Goal: Task Accomplishment & Management: Manage account settings

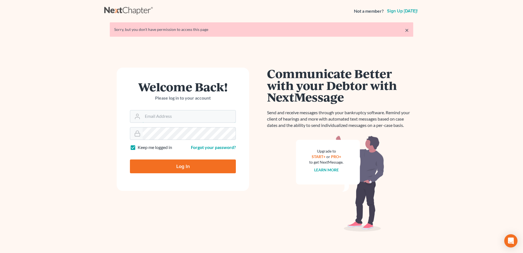
type input "[PERSON_NAME][EMAIL_ADDRESS][DOMAIN_NAME]"
click at [405, 29] on div "× Sorry, but you don't have permission to access this page" at bounding box center [261, 29] width 303 height 14
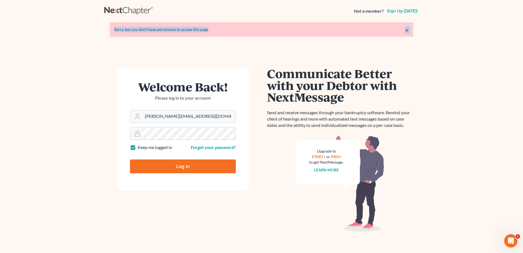
drag, startPoint x: 405, startPoint y: 29, endPoint x: 408, endPoint y: 29, distance: 3.0
click at [408, 29] on link "×" at bounding box center [407, 30] width 4 height 7
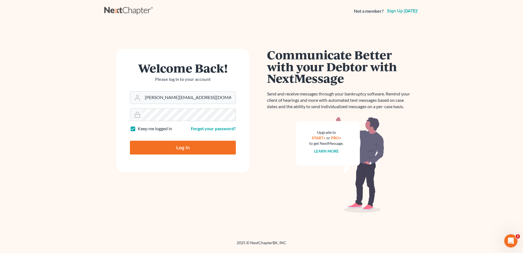
click at [207, 149] on input "Log In" at bounding box center [183, 148] width 106 height 14
type input "Thinking..."
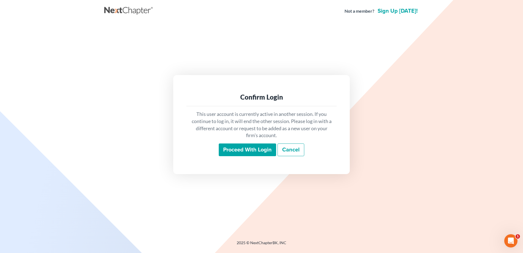
click at [242, 152] on input "Proceed with login" at bounding box center [247, 149] width 57 height 13
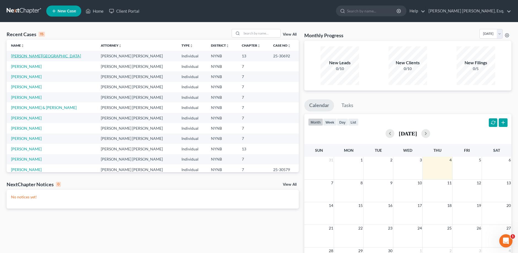
click at [35, 57] on link "Jackson, Victoria" at bounding box center [46, 55] width 70 height 5
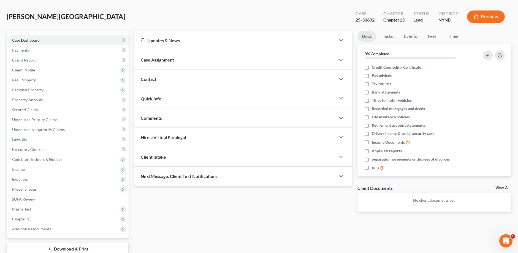
scroll to position [60, 0]
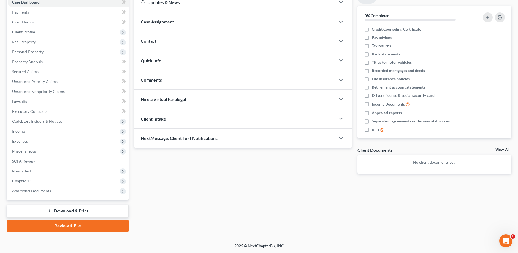
drag, startPoint x: 98, startPoint y: 208, endPoint x: 130, endPoint y: 206, distance: 32.8
click at [98, 208] on link "Download & Print" at bounding box center [68, 211] width 122 height 13
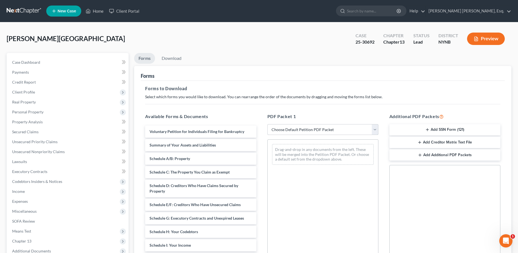
click at [376, 129] on select "Choose Default Petition PDF Packet Complete Bankruptcy Petition (all forms and …" at bounding box center [323, 129] width 111 height 11
select select "0"
click at [268, 124] on select "Choose Default Petition PDF Packet Complete Bankruptcy Petition (all forms and …" at bounding box center [323, 129] width 111 height 11
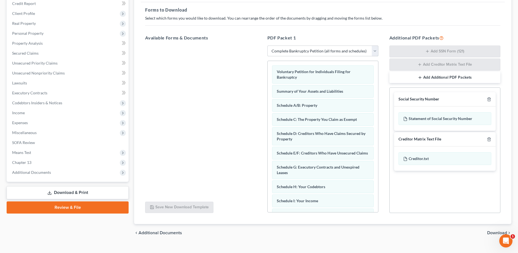
scroll to position [88, 0]
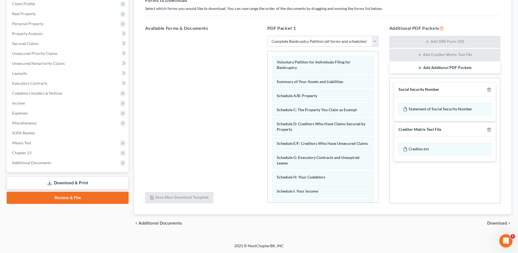
click at [493, 223] on span "Download" at bounding box center [498, 223] width 20 height 4
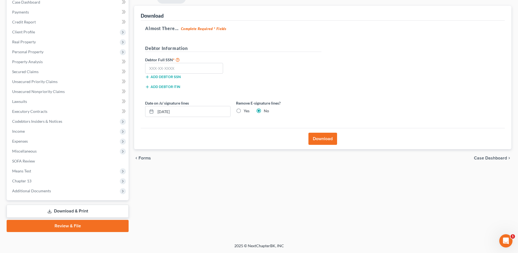
click at [244, 111] on label "Yes" at bounding box center [247, 111] width 6 height 6
click at [246, 111] on input "Yes" at bounding box center [248, 110] width 4 height 4
radio input "true"
radio input "false"
click at [320, 139] on button "Download" at bounding box center [323, 139] width 29 height 12
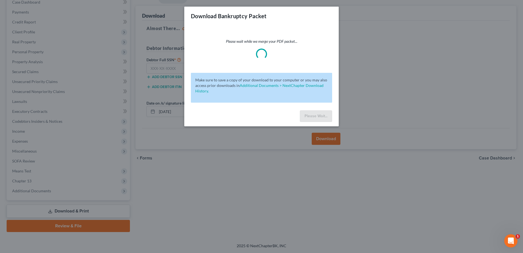
click at [309, 149] on div "Download Bankruptcy Packet Please wait while we merge your PDF packet... Make s…" at bounding box center [261, 126] width 523 height 253
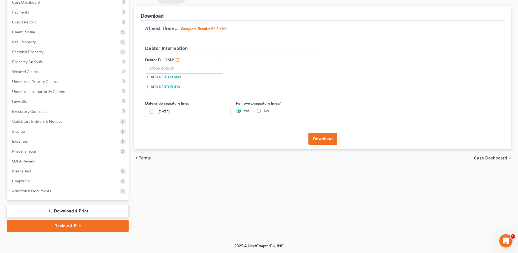
click at [329, 141] on button "Download" at bounding box center [323, 139] width 29 height 12
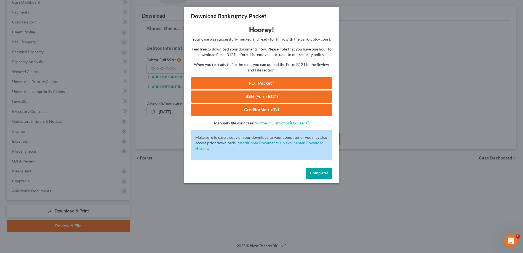
click at [262, 80] on link "PDF Packet 1" at bounding box center [261, 83] width 141 height 12
click at [311, 172] on span "Complete!" at bounding box center [319, 173] width 18 height 5
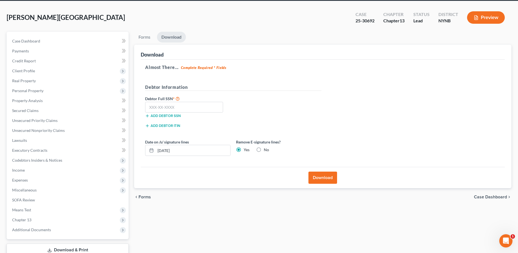
scroll to position [0, 0]
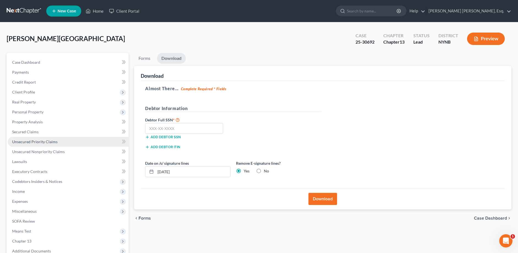
click at [31, 144] on span "Unsecured Priority Claims" at bounding box center [34, 141] width 45 height 5
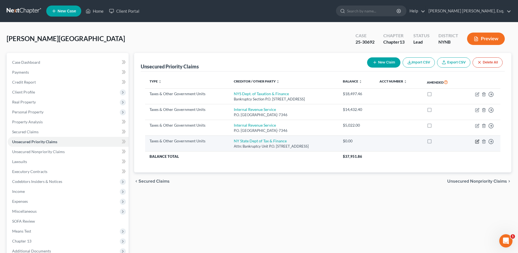
click at [477, 140] on icon "button" at bounding box center [477, 141] width 4 height 4
select select "2"
select select "35"
select select "0"
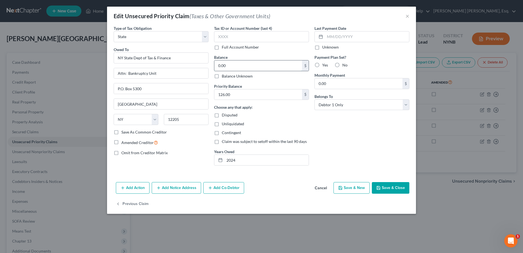
click at [217, 64] on input "0.00" at bounding box center [258, 65] width 88 height 10
type input "126.00"
click at [389, 188] on button "Save & Close" at bounding box center [390, 188] width 37 height 12
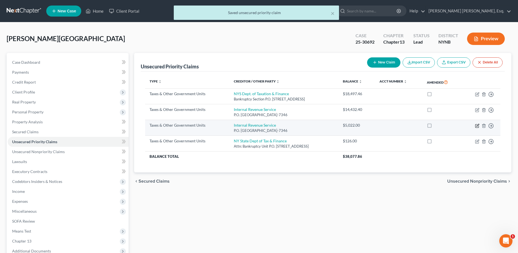
click at [476, 124] on icon "button" at bounding box center [477, 125] width 4 height 4
select select "0"
select select "39"
select select "0"
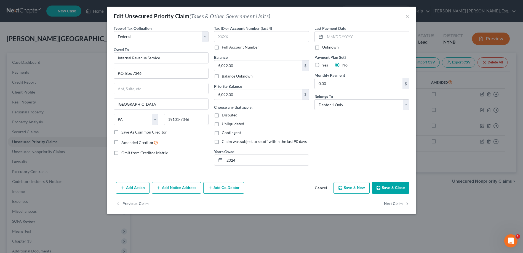
click at [375, 188] on button "Save & Close" at bounding box center [390, 188] width 37 height 12
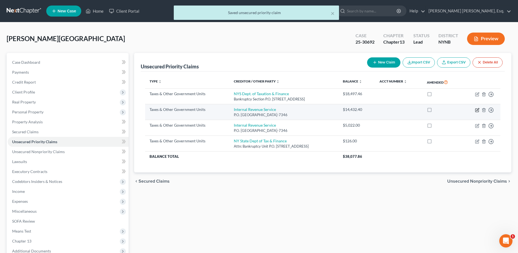
click at [478, 111] on icon "button" at bounding box center [478, 109] width 2 height 2
select select "0"
select select "39"
select select "0"
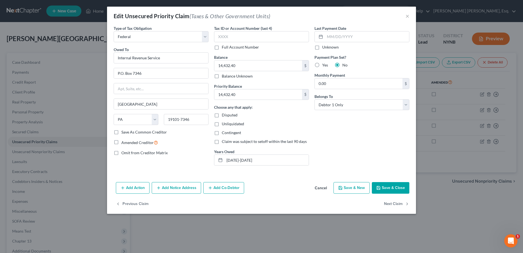
click at [391, 190] on button "Save & Close" at bounding box center [390, 188] width 37 height 12
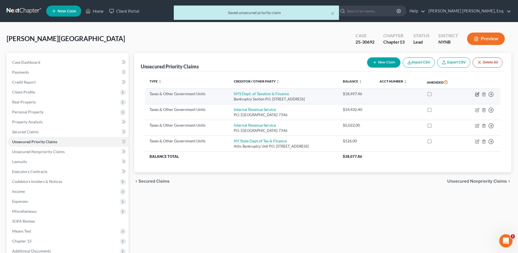
click at [476, 94] on icon "button" at bounding box center [477, 94] width 3 height 3
select select "2"
select select "35"
select select "0"
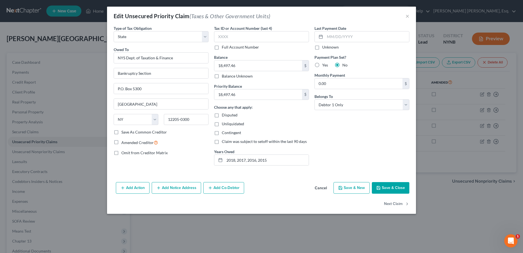
click at [380, 186] on icon "button" at bounding box center [378, 187] width 4 height 4
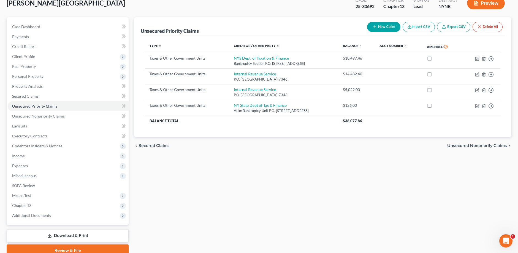
scroll to position [60, 0]
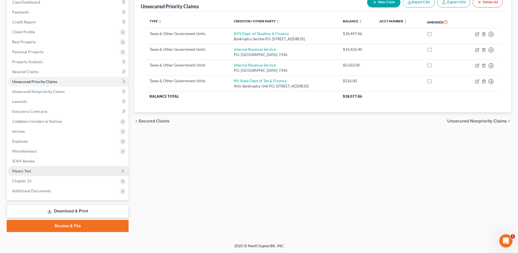
click at [29, 172] on span "Means Test" at bounding box center [21, 170] width 19 height 5
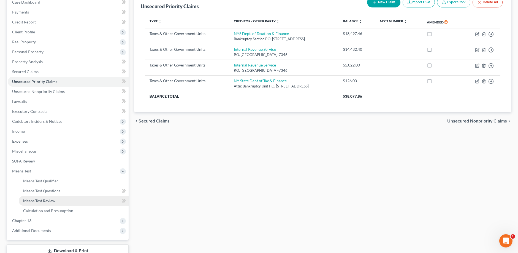
click at [49, 203] on span "Means Test Review" at bounding box center [39, 200] width 32 height 5
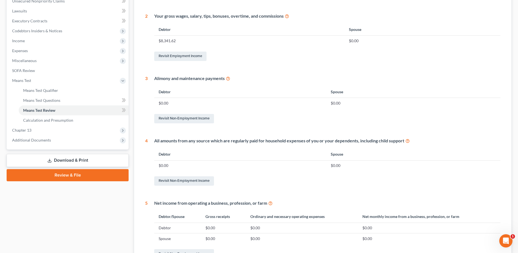
scroll to position [171, 0]
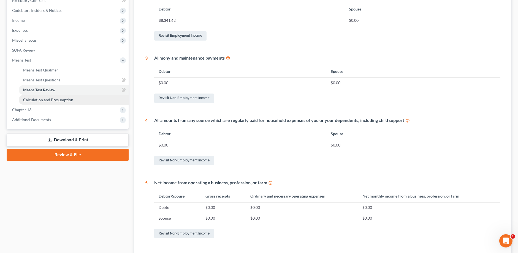
click at [62, 102] on link "Calculation and Presumption" at bounding box center [74, 100] width 110 height 10
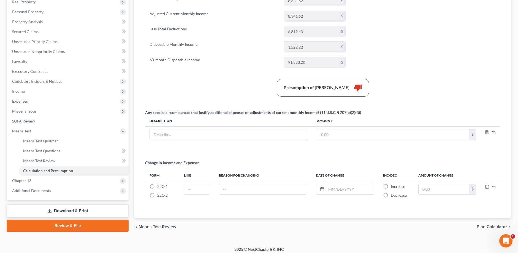
scroll to position [104, 0]
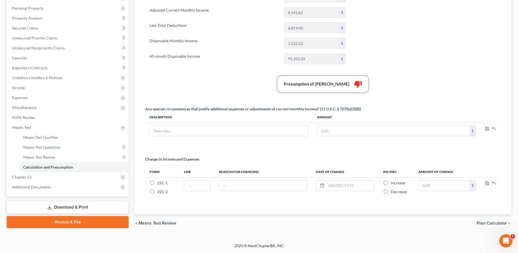
drag, startPoint x: 509, startPoint y: 122, endPoint x: 509, endPoint y: 143, distance: 21.2
click at [509, 143] on div "Means Test Calculations & Presumption of Abuse Summary Current Monthly Income 8…" at bounding box center [323, 89] width 378 height 252
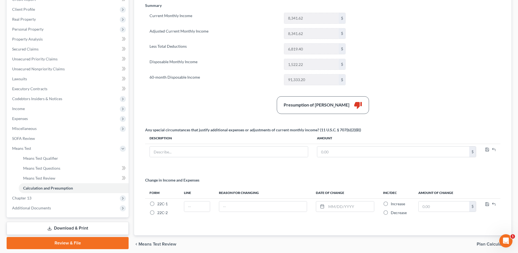
scroll to position [88, 0]
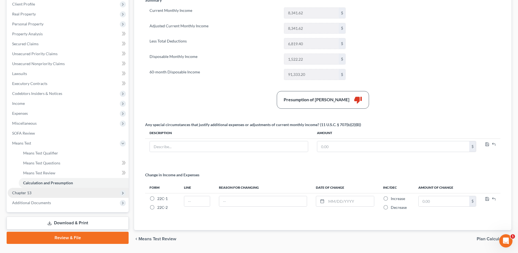
click at [63, 194] on span "Chapter 13" at bounding box center [68, 193] width 121 height 10
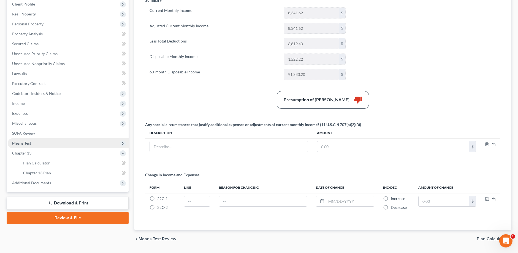
click at [40, 142] on span "Means Test" at bounding box center [68, 143] width 121 height 10
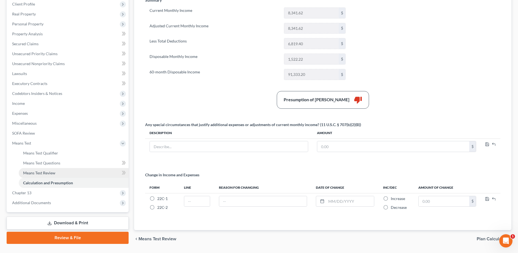
click at [50, 172] on span "Means Test Review" at bounding box center [39, 172] width 32 height 5
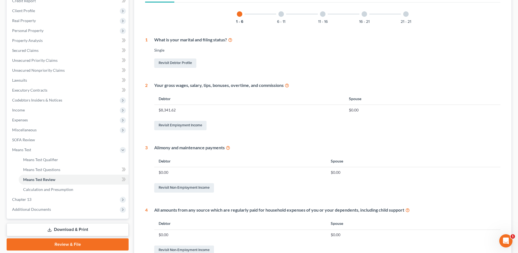
scroll to position [76, 0]
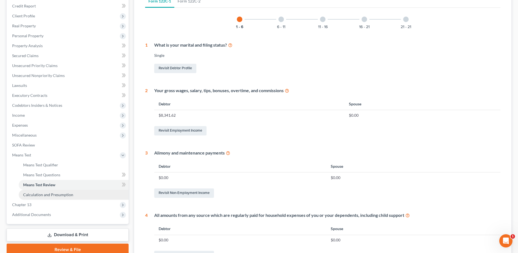
click at [47, 195] on span "Calculation and Presumption" at bounding box center [48, 194] width 50 height 5
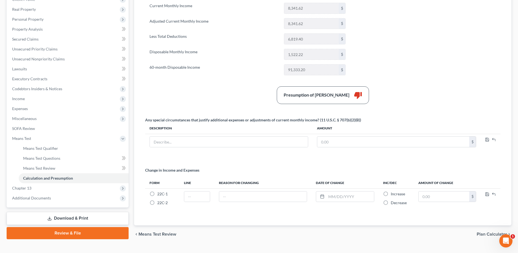
scroll to position [99, 0]
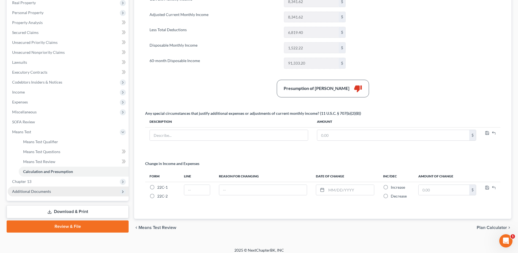
click at [123, 192] on icon at bounding box center [123, 191] width 4 height 4
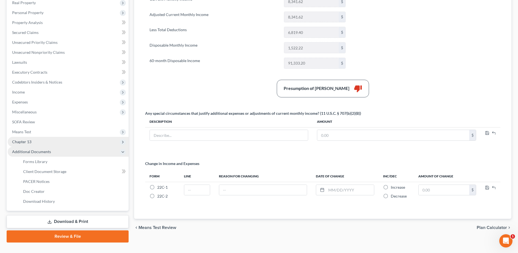
click at [45, 141] on span "Chapter 13" at bounding box center [68, 142] width 121 height 10
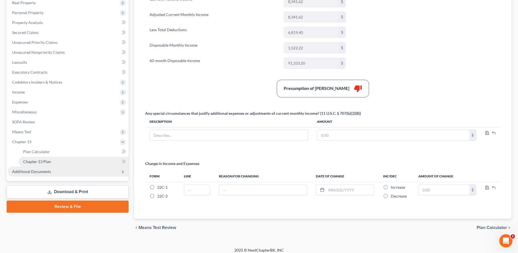
click at [45, 160] on span "Chapter 13 Plan" at bounding box center [37, 161] width 28 height 5
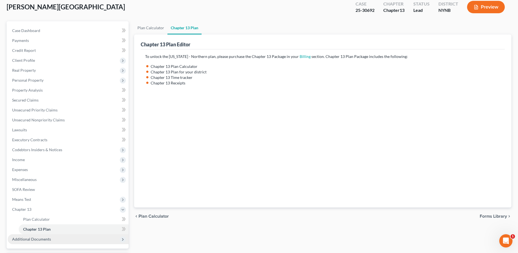
scroll to position [74, 0]
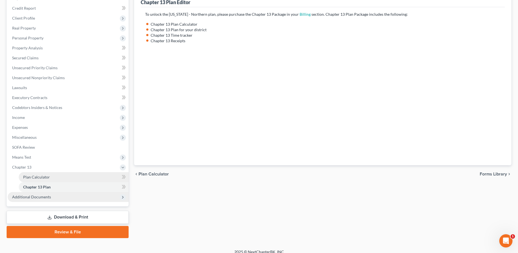
click at [52, 176] on link "Plan Calculator" at bounding box center [74, 177] width 110 height 10
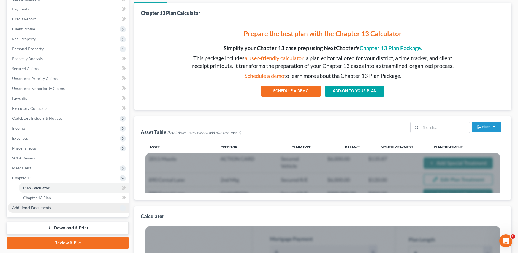
scroll to position [57, 0]
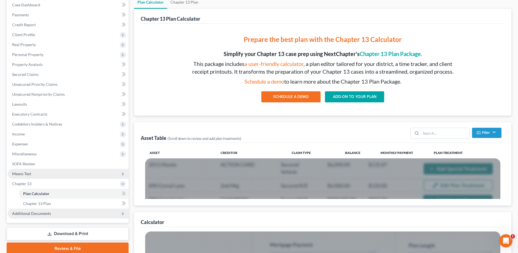
click at [30, 175] on span "Means Test" at bounding box center [21, 173] width 19 height 5
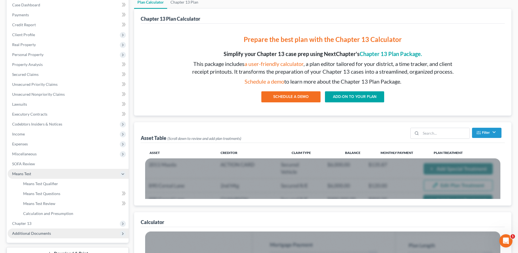
click at [30, 175] on span "Means Test" at bounding box center [21, 173] width 19 height 5
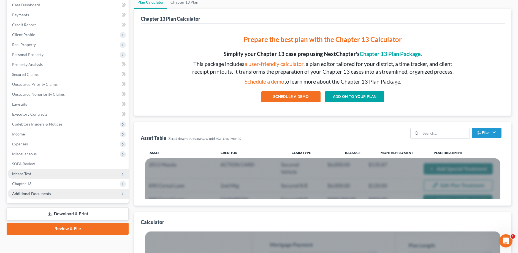
click at [29, 173] on span "Means Test" at bounding box center [21, 173] width 19 height 5
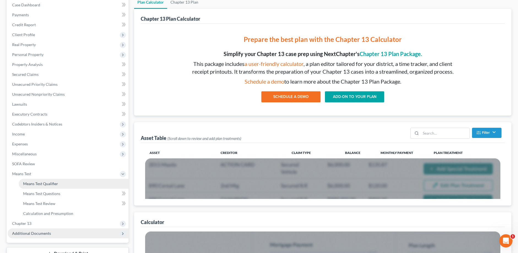
click at [42, 182] on span "Means Test Qualifier" at bounding box center [40, 183] width 35 height 5
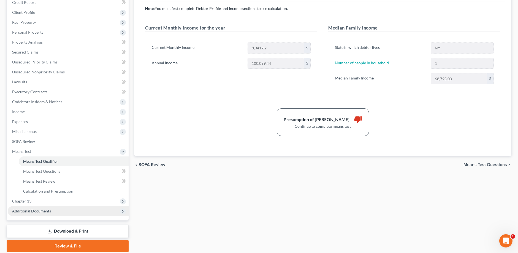
scroll to position [81, 0]
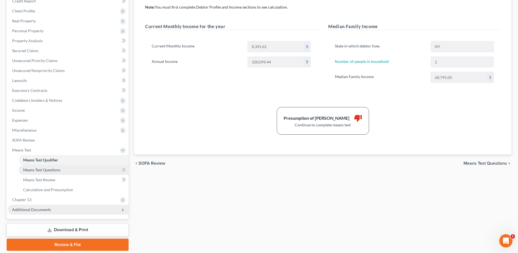
click at [53, 170] on span "Means Test Questions" at bounding box center [41, 169] width 37 height 5
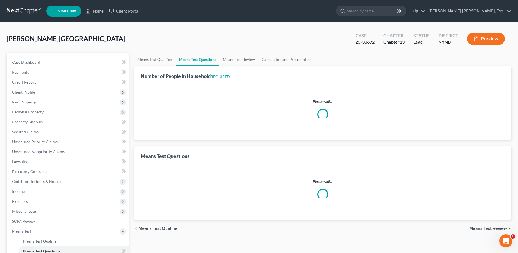
select select "1"
select select "60"
select select "0"
select select "60"
select select "1"
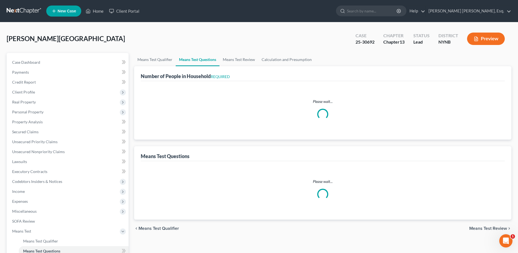
select select "1"
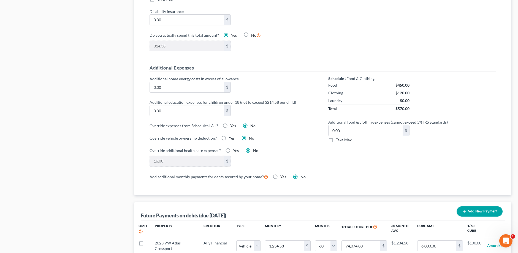
scroll to position [353, 0]
click at [336, 140] on label "Take Max" at bounding box center [344, 139] width 16 height 6
click at [338, 140] on input "Take Max" at bounding box center [340, 138] width 4 height 4
checkbox input "true"
type input "30.00"
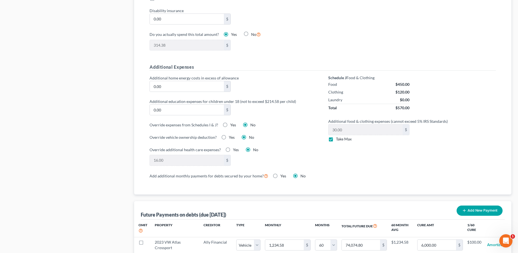
click at [336, 140] on label "Take Max" at bounding box center [344, 139] width 16 height 6
click at [338, 140] on input "Take Max" at bounding box center [340, 138] width 4 height 4
click at [336, 140] on label "Take Max" at bounding box center [344, 139] width 16 height 6
click at [338, 140] on input "Take Max" at bounding box center [340, 138] width 4 height 4
checkbox input "true"
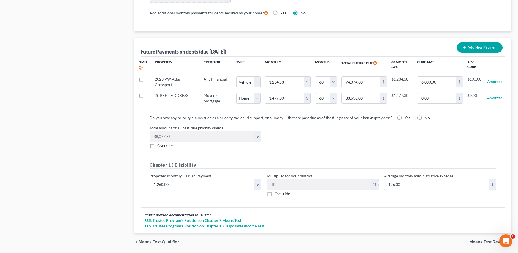
scroll to position [507, 0]
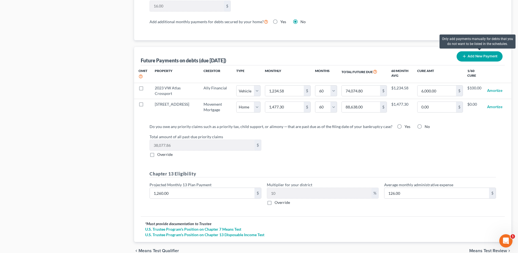
click at [479, 56] on button "Add New Payment" at bounding box center [480, 56] width 46 height 10
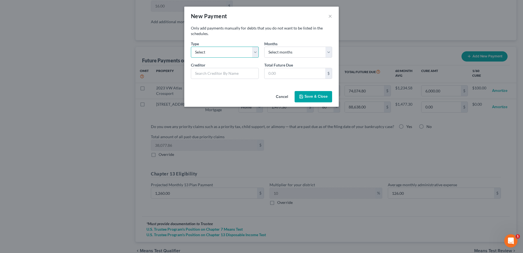
click at [258, 54] on select "Select Home Vehicle Other" at bounding box center [225, 52] width 68 height 11
click at [256, 54] on select "Select Home Vehicle Other" at bounding box center [225, 52] width 68 height 11
select select "2"
click at [191, 47] on select "Select Home Vehicle Other" at bounding box center [225, 52] width 68 height 11
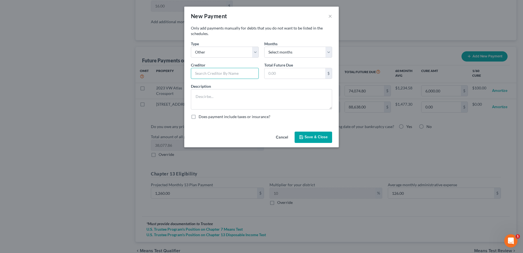
click at [211, 73] on input "text" at bounding box center [225, 73] width 68 height 11
click at [326, 52] on select "Select months 0 1 2 3 4 5 6 7 8 9 10 11 12 13 14 15 16 17 18 19 20 21 22 23 24 …" at bounding box center [298, 52] width 68 height 11
click at [256, 54] on select "Select Home Vehicle Other" at bounding box center [225, 52] width 68 height 11
click at [191, 47] on select "Select Home Vehicle Other" at bounding box center [225, 52] width 68 height 11
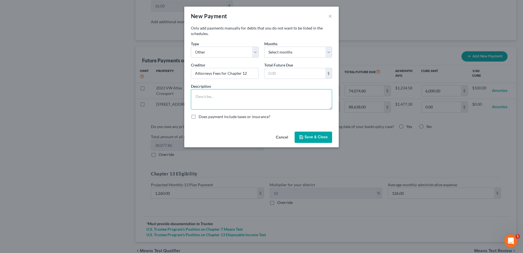
click at [259, 94] on textarea at bounding box center [261, 99] width 141 height 20
click at [252, 74] on input "Attorneys Fees for Chapter 12" at bounding box center [225, 73] width 68 height 11
type input "Attorneys Fees for Chapter 13"
click at [266, 72] on input "text" at bounding box center [294, 73] width 61 height 10
type input "3,000.00"
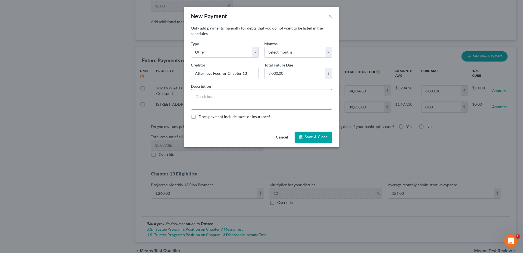
click at [201, 95] on textarea at bounding box center [261, 99] width 141 height 20
type textarea "attorneys fees to be paid under the plan"
click at [300, 135] on button "Save & Close" at bounding box center [312, 137] width 37 height 12
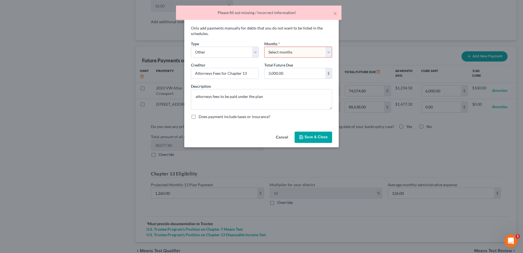
click at [330, 54] on select "Select months 0 1 2 3 4 5 6 7 8 9 10 11 12 13 14 15 16 17 18 19 20 21 22 23 24 …" at bounding box center [298, 52] width 68 height 11
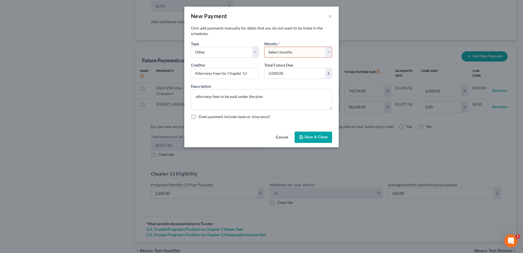
select select "12"
click at [264, 47] on select "Select months 0 1 2 3 4 5 6 7 8 9 10 11 12 13 14 15 16 17 18 19 20 21 22 23 24 …" at bounding box center [298, 52] width 68 height 11
click at [311, 136] on button "Save & Close" at bounding box center [312, 137] width 37 height 12
select select "2"
select select "12"
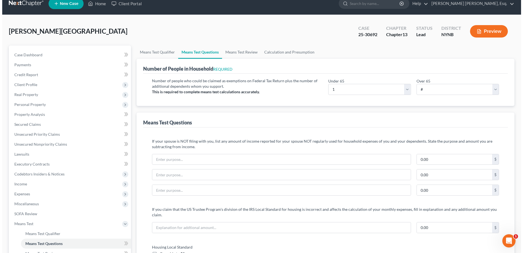
scroll to position [0, 0]
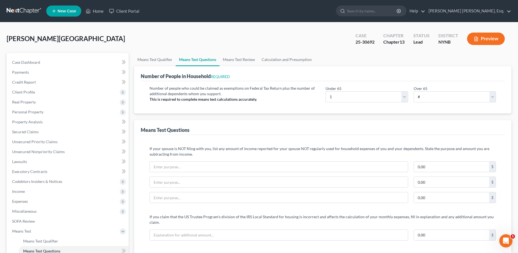
click at [488, 38] on button "Preview" at bounding box center [486, 39] width 38 height 12
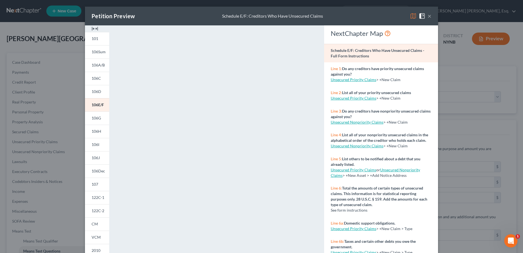
click at [413, 17] on img at bounding box center [413, 16] width 7 height 7
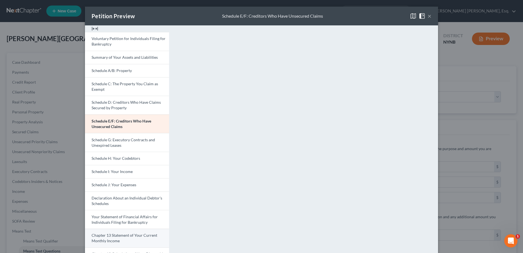
click at [139, 236] on span "Chapter 13 Statement of Your Current Monthly Income" at bounding box center [125, 238] width 66 height 10
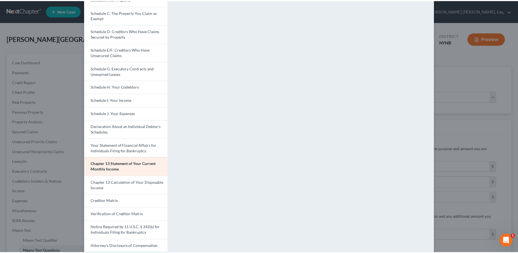
scroll to position [72, 0]
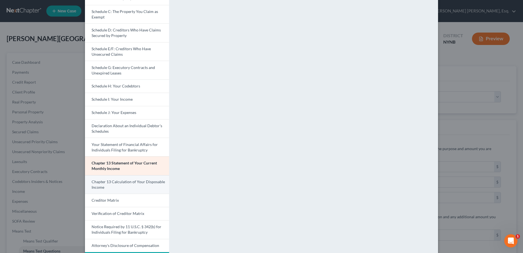
click at [149, 184] on link "Chapter 13 Calculation of Your Disposable Income" at bounding box center [127, 184] width 84 height 19
click at [149, 185] on link "Chapter 13 Calculation of Your Disposable Income" at bounding box center [127, 184] width 84 height 19
click at [139, 182] on span "Chapter 13 Calculation of Your Disposable Income" at bounding box center [128, 184] width 72 height 10
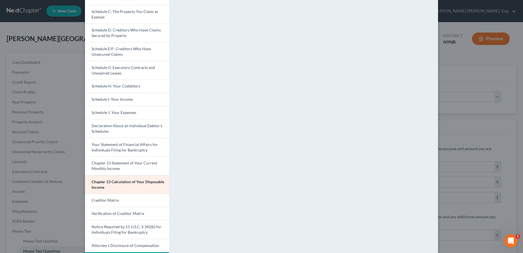
click at [357, 64] on div "Please wait..." at bounding box center [306, 111] width 269 height 316
click at [35, 9] on div "Petition Preview Chapter 13 Calculation of Your Disposable Income × Voluntary P…" at bounding box center [261, 126] width 523 height 253
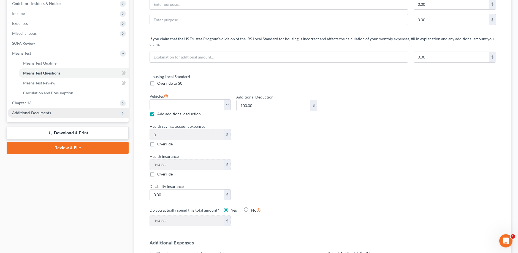
scroll to position [182, 0]
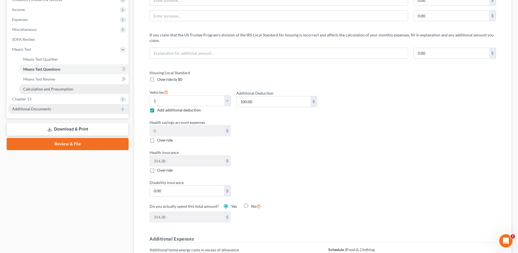
click at [50, 90] on span "Calculation and Presumption" at bounding box center [48, 89] width 50 height 5
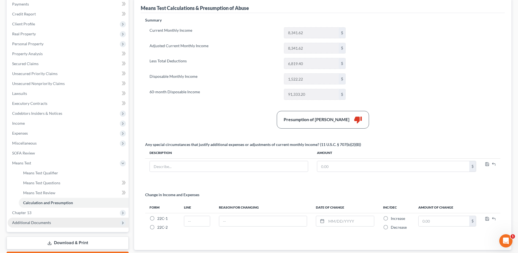
scroll to position [71, 0]
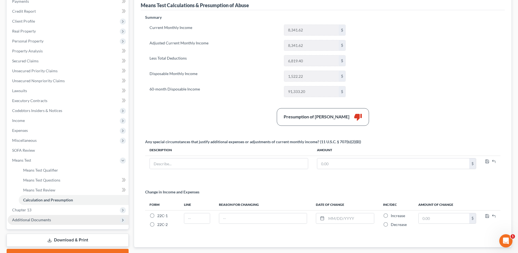
click at [71, 237] on link "Download & Print" at bounding box center [68, 239] width 122 height 13
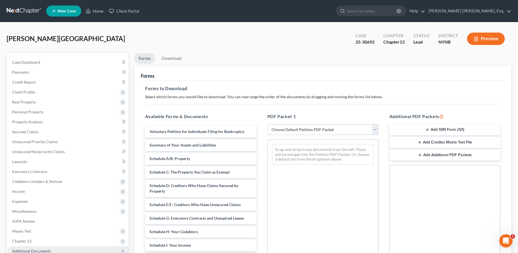
click at [375, 127] on select "Choose Default Petition PDF Packet Complete Bankruptcy Petition (all forms and …" at bounding box center [323, 129] width 111 height 11
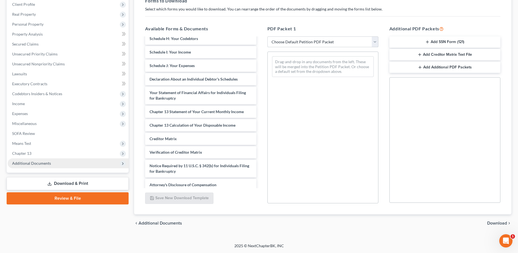
scroll to position [109, 0]
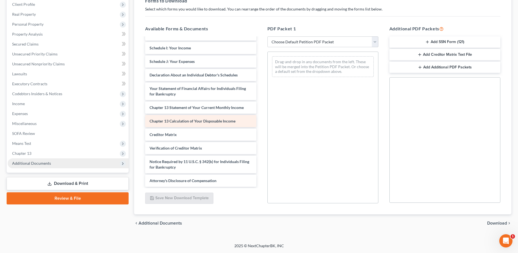
click at [226, 121] on span "Chapter 13 Calculation of Your Disposable Income" at bounding box center [193, 121] width 86 height 5
click at [497, 223] on span "Download" at bounding box center [498, 223] width 20 height 4
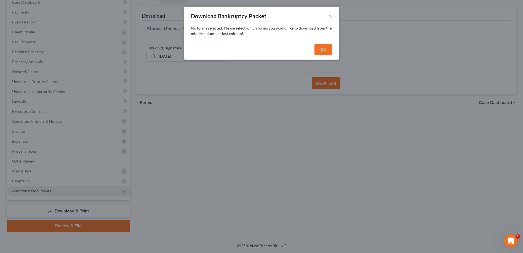
click at [324, 47] on button "OK" at bounding box center [323, 49] width 18 height 11
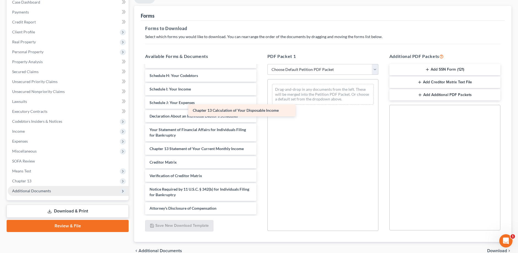
scroll to position [96, 0]
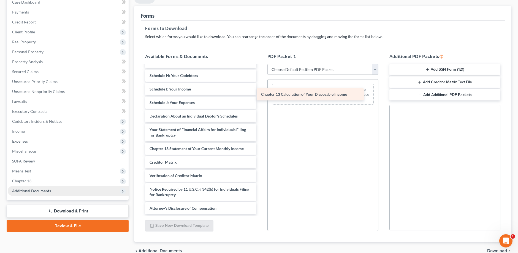
drag, startPoint x: 239, startPoint y: 148, endPoint x: 351, endPoint y: 93, distance: 125.7
click at [261, 93] on div "Chapter 13 Calculation of Your Disposable Income Voluntary Petition for Individ…" at bounding box center [201, 91] width 120 height 245
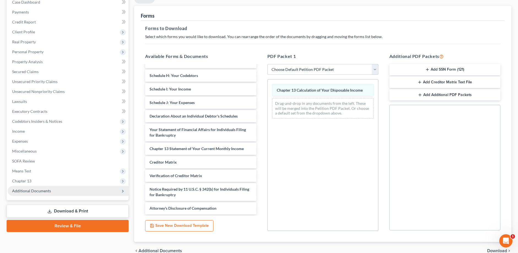
click at [495, 250] on span "Download" at bounding box center [498, 250] width 20 height 4
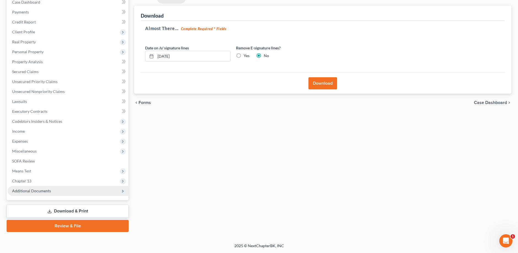
click at [244, 57] on label "Yes" at bounding box center [247, 56] width 6 height 6
click at [246, 57] on input "Yes" at bounding box center [248, 55] width 4 height 4
radio input "true"
radio input "false"
click at [321, 83] on button "Download" at bounding box center [323, 83] width 29 height 12
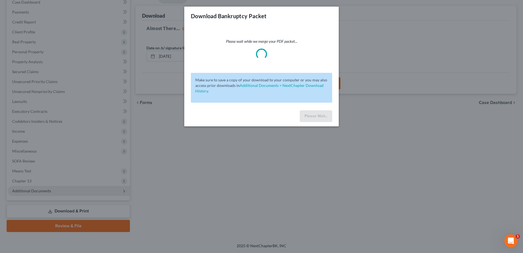
click at [321, 83] on p "Make sure to save a copy of your download to your computer or you may also acce…" at bounding box center [261, 85] width 132 height 17
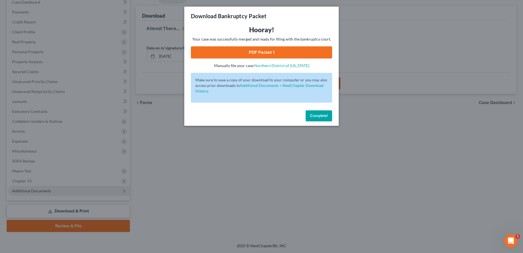
click at [314, 117] on span "Complete!" at bounding box center [319, 115] width 18 height 5
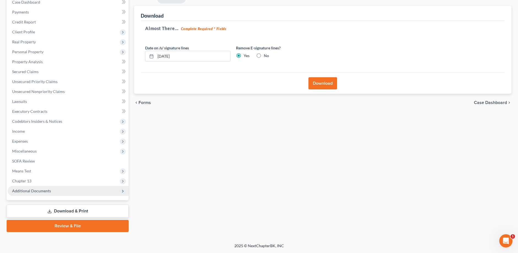
click at [41, 190] on span "Additional Documents" at bounding box center [31, 190] width 39 height 5
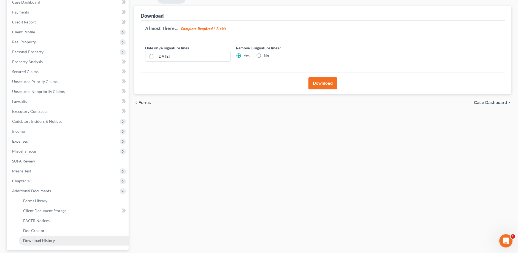
click at [41, 238] on span "Download History" at bounding box center [39, 240] width 32 height 5
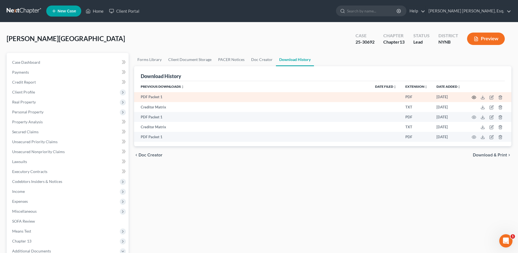
click at [475, 98] on circle "button" at bounding box center [474, 97] width 1 height 1
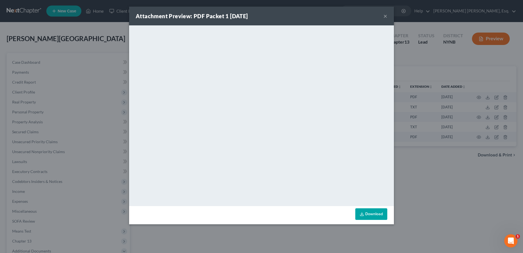
click at [384, 16] on button "×" at bounding box center [385, 16] width 4 height 7
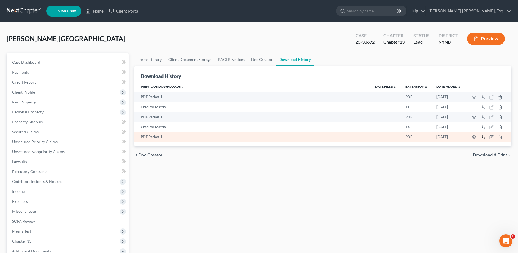
click at [483, 138] on line at bounding box center [483, 136] width 0 height 2
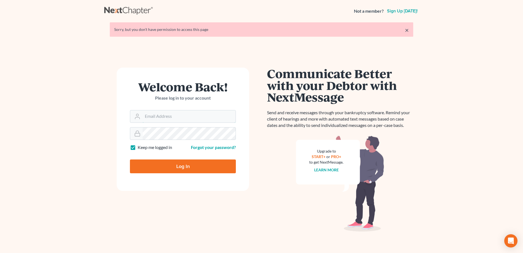
type input "[PERSON_NAME][EMAIL_ADDRESS][DOMAIN_NAME]"
click at [171, 165] on input "Log In" at bounding box center [183, 166] width 106 height 14
type input "Thinking..."
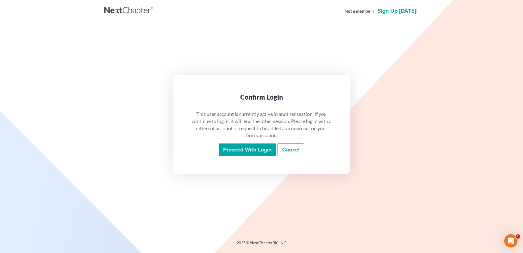
click at [226, 147] on input "Proceed with login" at bounding box center [247, 149] width 57 height 13
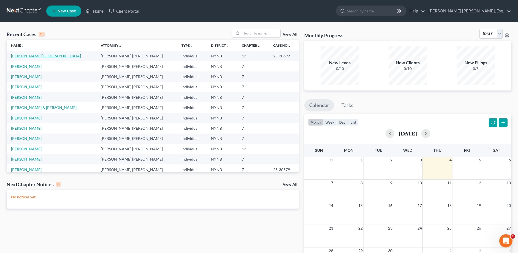
click at [30, 55] on link "[PERSON_NAME][GEOGRAPHIC_DATA]" at bounding box center [46, 55] width 70 height 5
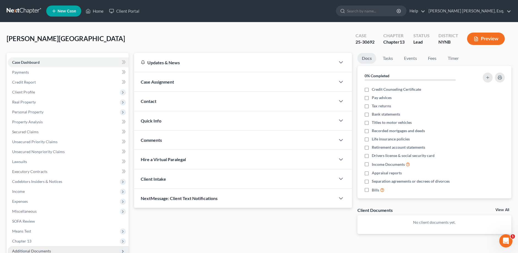
click at [35, 249] on span "Additional Documents" at bounding box center [31, 250] width 39 height 5
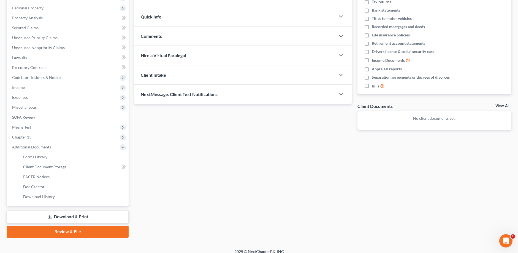
scroll to position [110, 0]
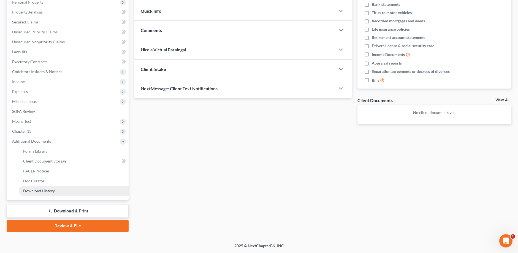
click at [37, 192] on span "Download History" at bounding box center [39, 190] width 32 height 5
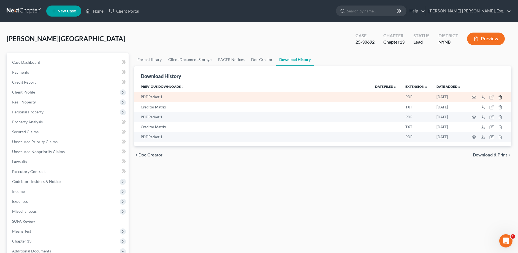
click at [502, 98] on icon "button" at bounding box center [501, 97] width 4 height 4
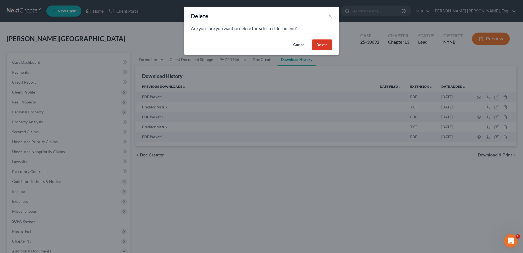
drag, startPoint x: 323, startPoint y: 45, endPoint x: 399, endPoint y: 65, distance: 79.3
click at [392, 63] on div "Delete × Are you sure you want to delete the selected document? Cancel Delete" at bounding box center [261, 126] width 523 height 253
click at [319, 42] on button "Delete" at bounding box center [322, 44] width 20 height 11
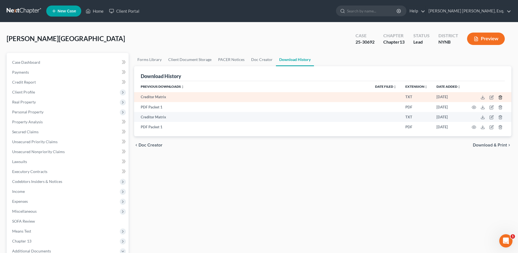
click at [502, 98] on icon "button" at bounding box center [501, 97] width 4 height 4
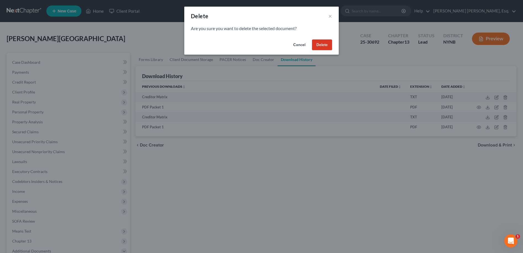
click at [329, 44] on button "Delete" at bounding box center [322, 44] width 20 height 11
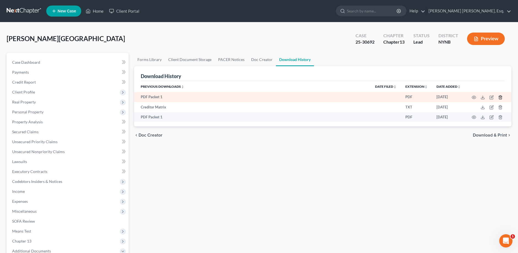
click at [500, 97] on icon "button" at bounding box center [500, 97] width 2 height 4
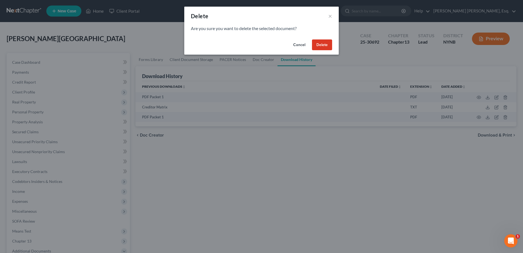
click at [330, 46] on button "Delete" at bounding box center [322, 44] width 20 height 11
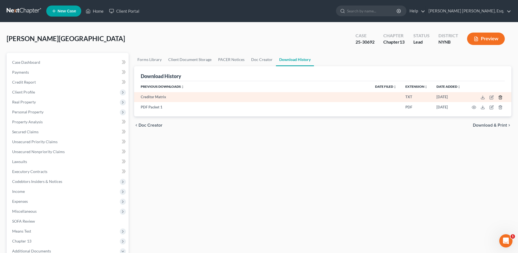
click at [500, 97] on icon "button" at bounding box center [501, 97] width 4 height 4
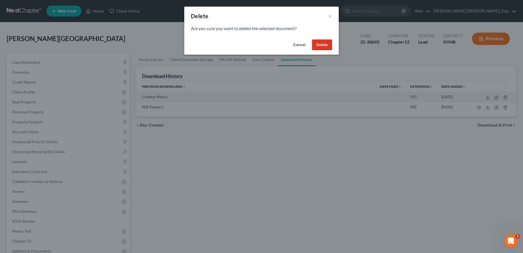
click at [320, 41] on button "Delete" at bounding box center [322, 44] width 20 height 11
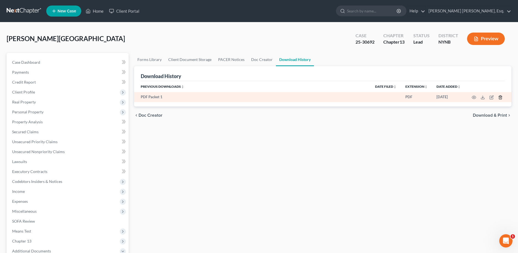
click at [501, 98] on icon "button" at bounding box center [501, 97] width 4 height 4
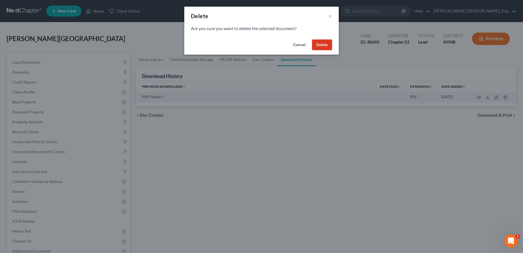
drag, startPoint x: 324, startPoint y: 44, endPoint x: 334, endPoint y: 47, distance: 9.8
click at [325, 44] on button "Delete" at bounding box center [322, 44] width 20 height 11
